Goal: Task Accomplishment & Management: Use online tool/utility

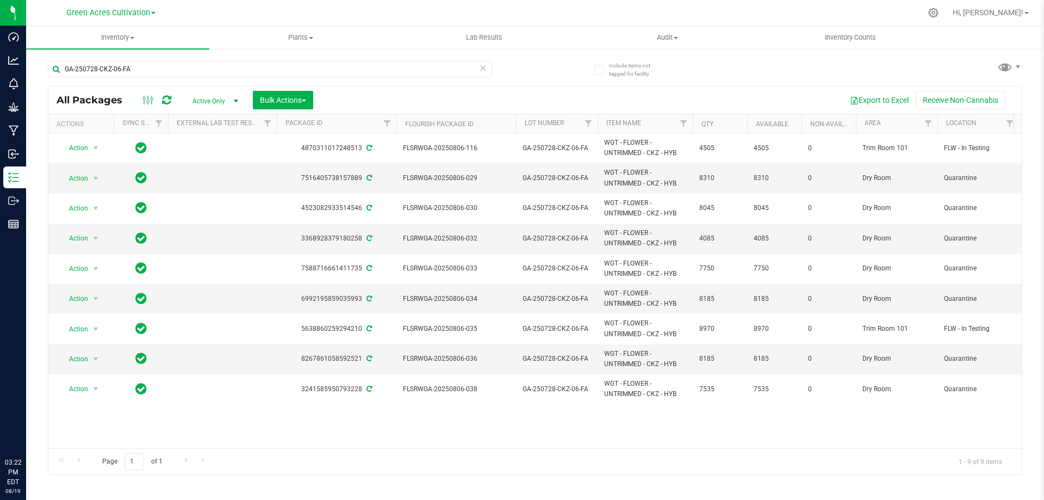
click at [339, 70] on input "GA-250728-CKZ-06-FA" at bounding box center [270, 69] width 444 height 16
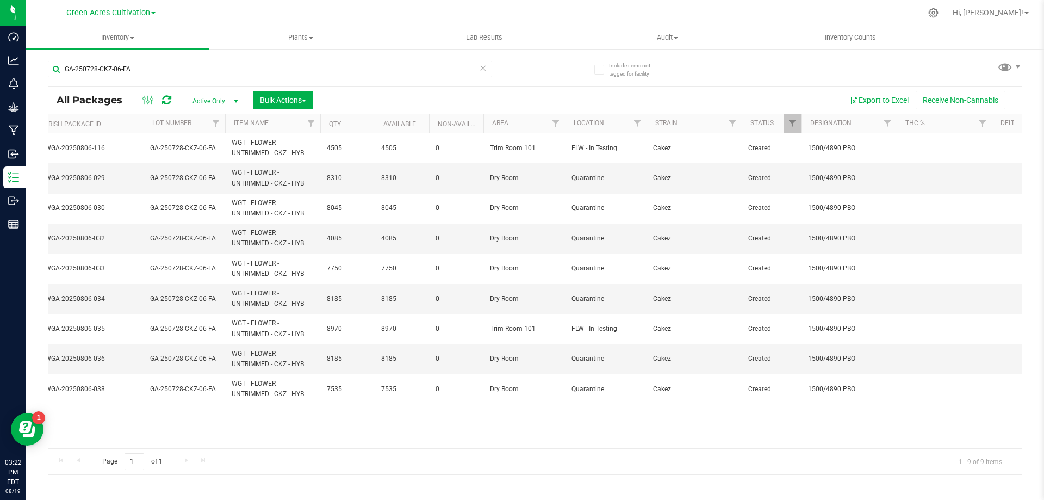
click at [339, 70] on input "GA-250728-CKZ-06-FA" at bounding box center [270, 69] width 444 height 16
click at [294, 101] on span "Bulk Actions" at bounding box center [283, 100] width 46 height 9
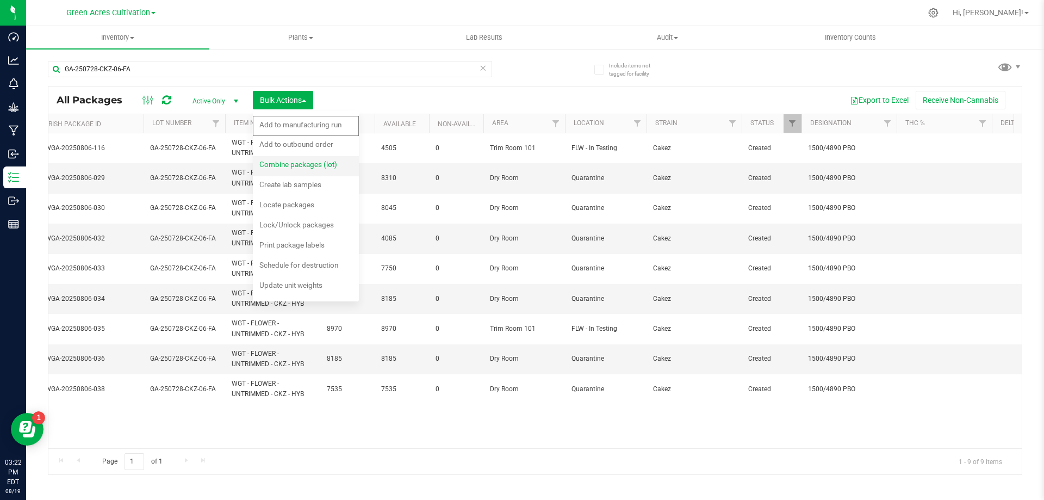
click at [303, 160] on span "Combine packages (lot)" at bounding box center [298, 164] width 78 height 9
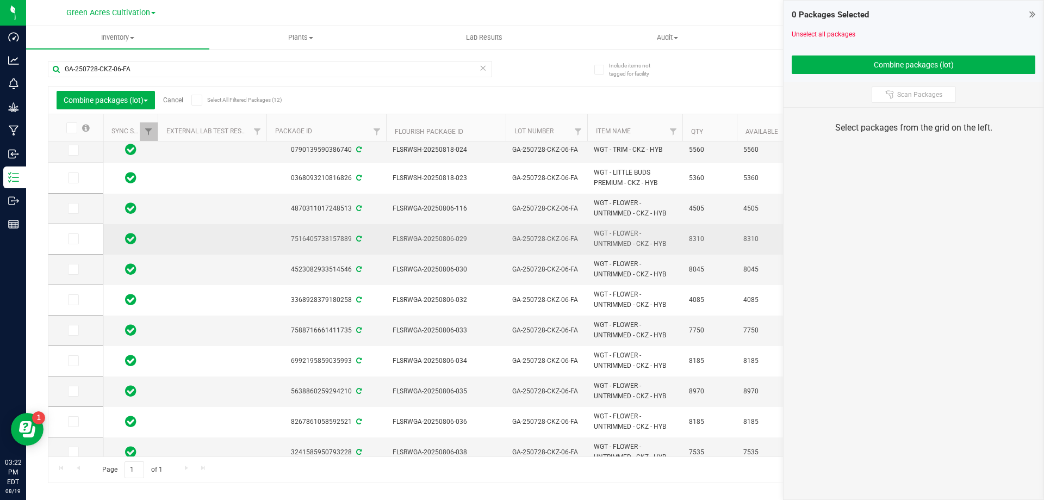
scroll to position [45, 0]
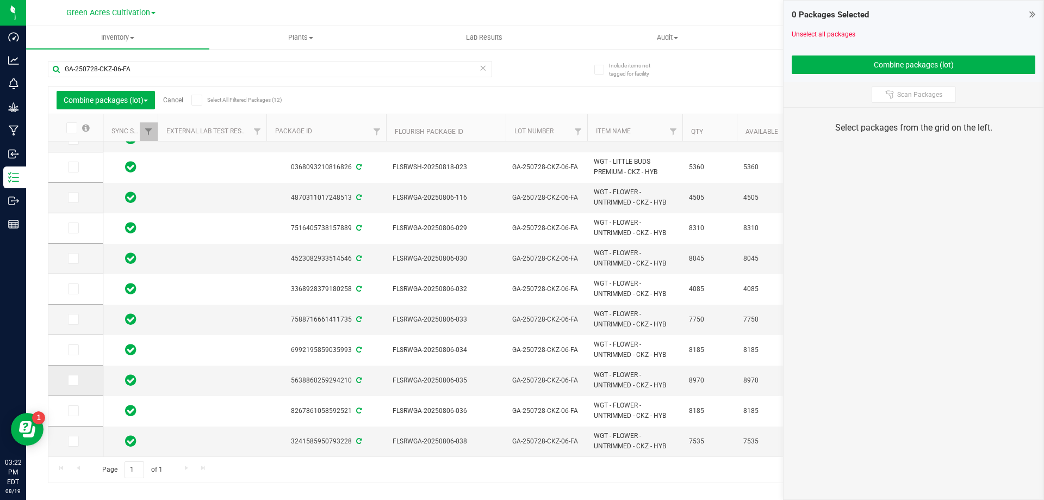
click at [83, 381] on label at bounding box center [76, 380] width 16 height 11
click at [0, 0] on input "checkbox" at bounding box center [0, 0] width 0 height 0
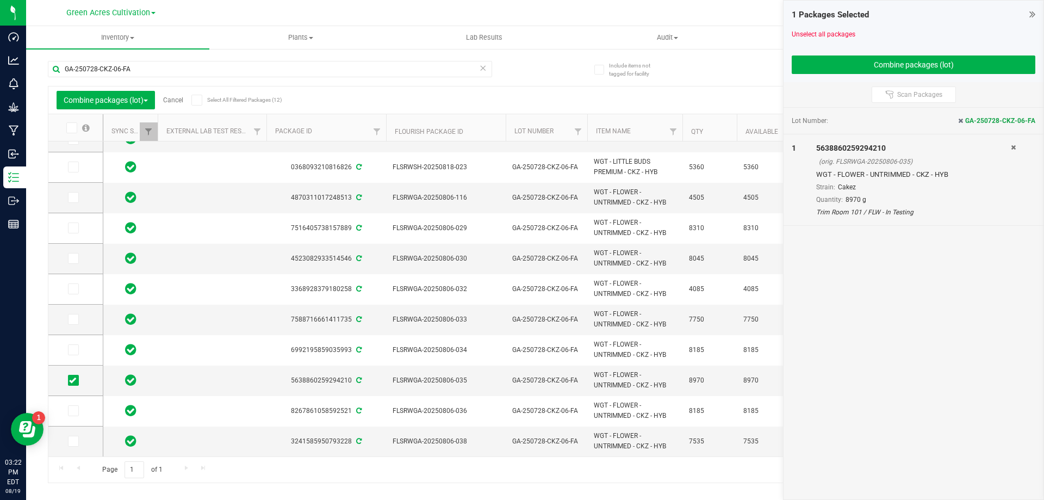
scroll to position [0, 0]
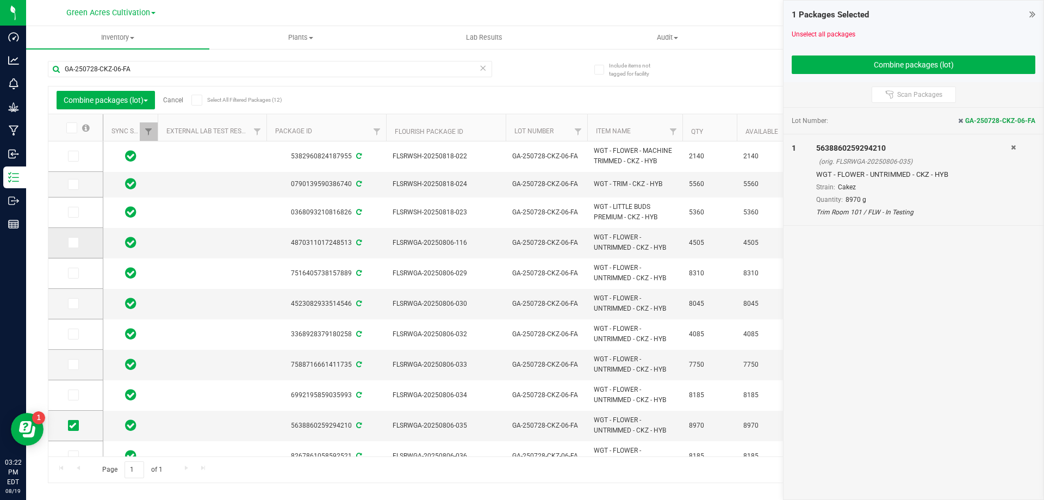
click at [81, 240] on label at bounding box center [76, 242] width 16 height 11
click at [0, 0] on input "checkbox" at bounding box center [0, 0] width 0 height 0
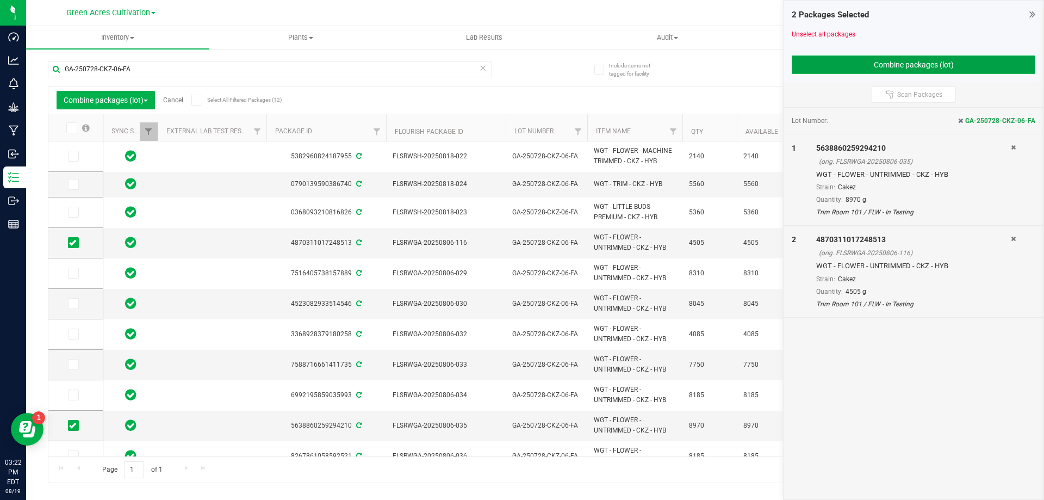
click at [896, 70] on button "Combine packages (lot)" at bounding box center [914, 64] width 244 height 18
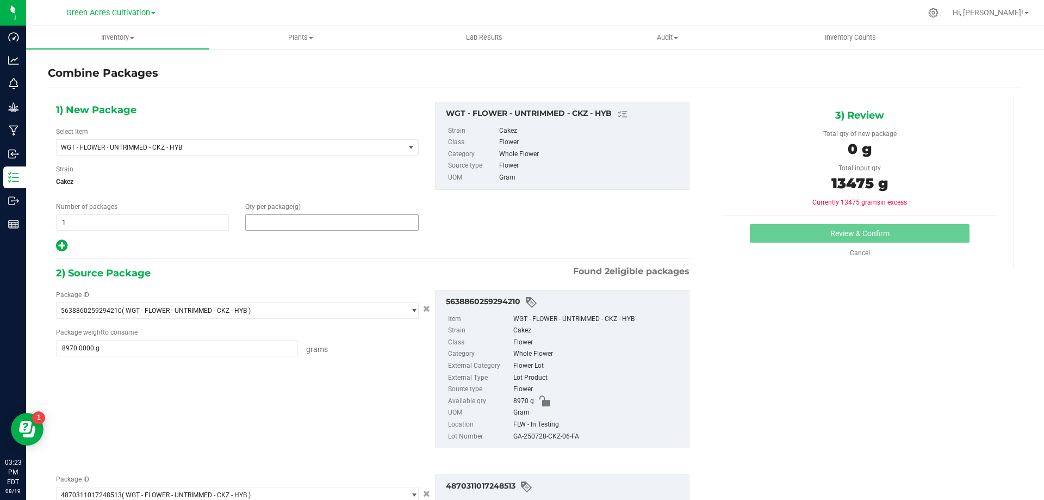
click at [378, 224] on span at bounding box center [331, 222] width 173 height 16
type input "13475"
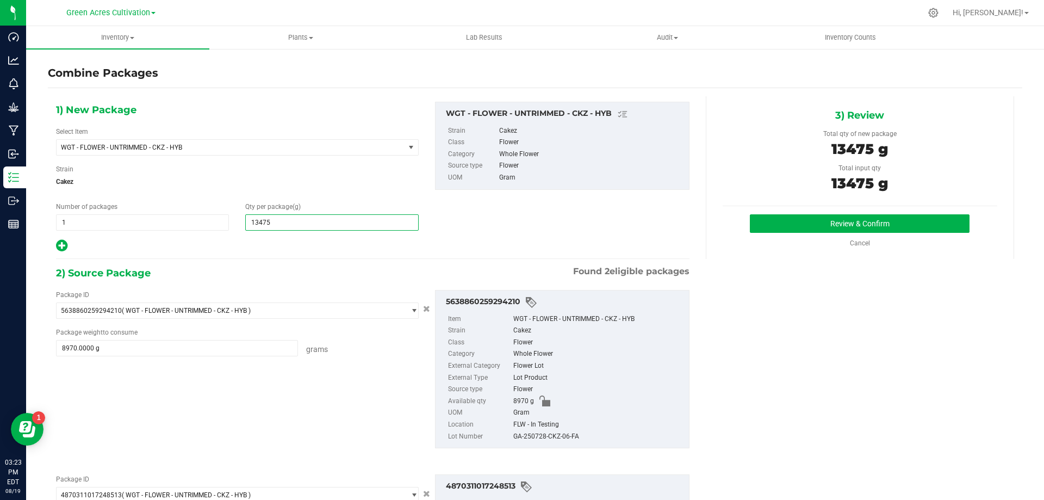
type input "13,475"
click at [570, 433] on div "GA-250728-CKZ-06-FA" at bounding box center [598, 437] width 170 height 12
copy div "GA-250728-CKZ-06-FA"
